Goal: Navigation & Orientation: Find specific page/section

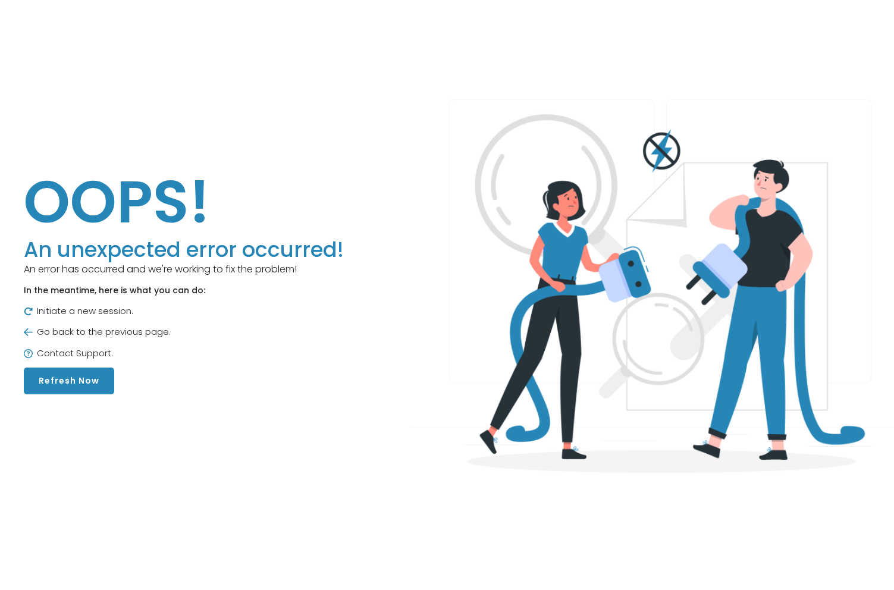
click at [67, 378] on button "Refresh Now" at bounding box center [69, 381] width 90 height 27
